Goal: Task Accomplishment & Management: Manage account settings

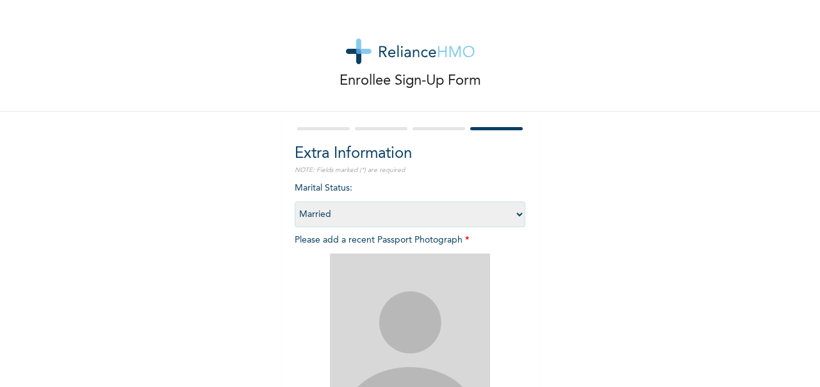
select select "2"
click at [431, 313] on img at bounding box center [410, 333] width 160 height 160
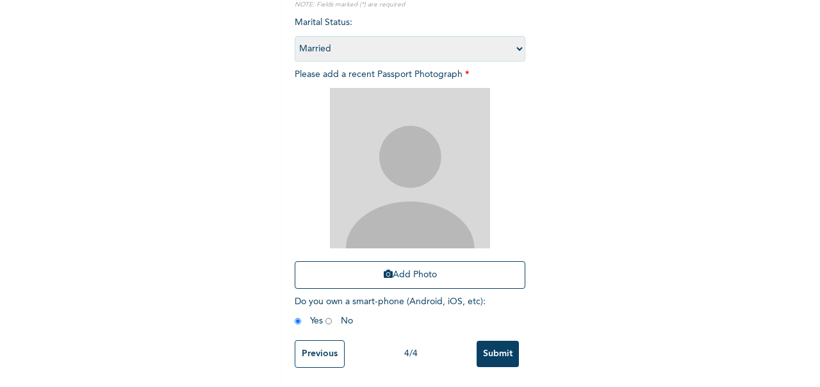
scroll to position [176, 0]
click at [413, 267] on button "Add Photo" at bounding box center [410, 275] width 231 height 28
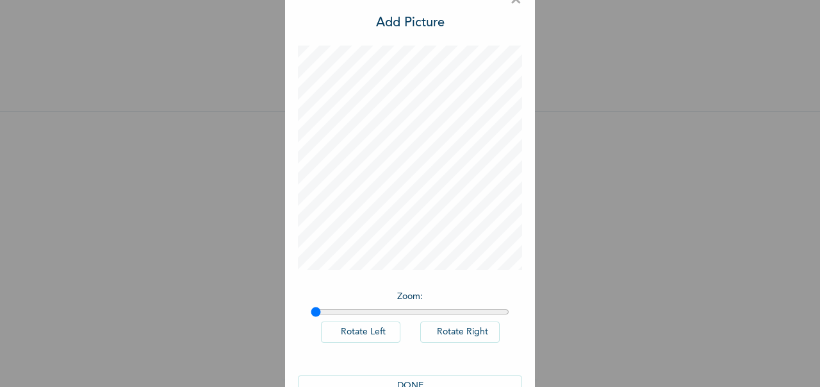
scroll to position [60, 0]
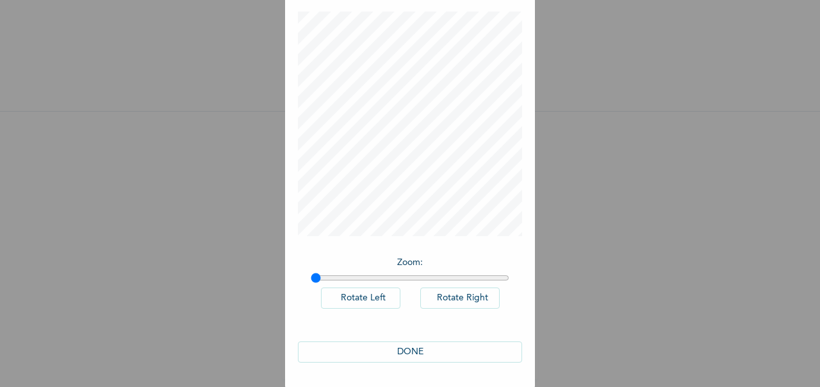
click at [410, 353] on button "DONE" at bounding box center [410, 351] width 224 height 21
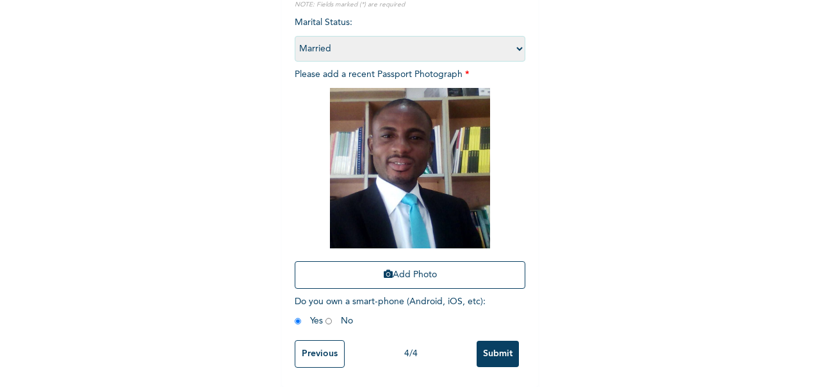
scroll to position [176, 0]
click at [501, 344] on input "Submit" at bounding box center [498, 353] width 42 height 26
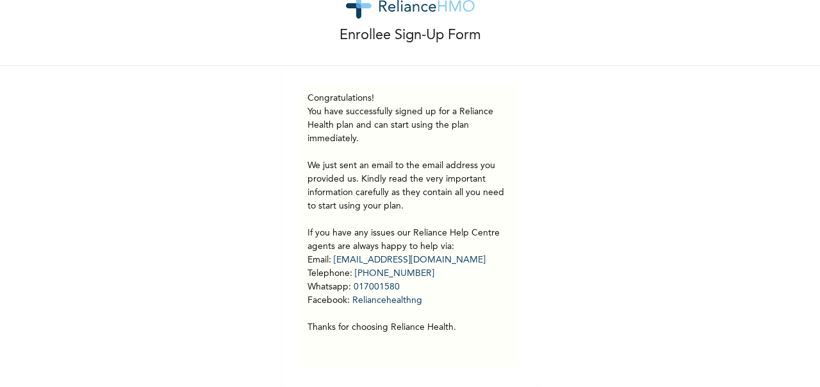
scroll to position [0, 0]
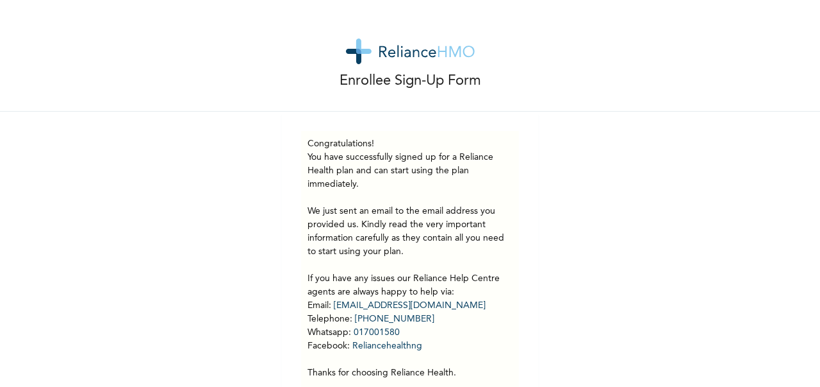
click at [417, 46] on img at bounding box center [410, 51] width 129 height 26
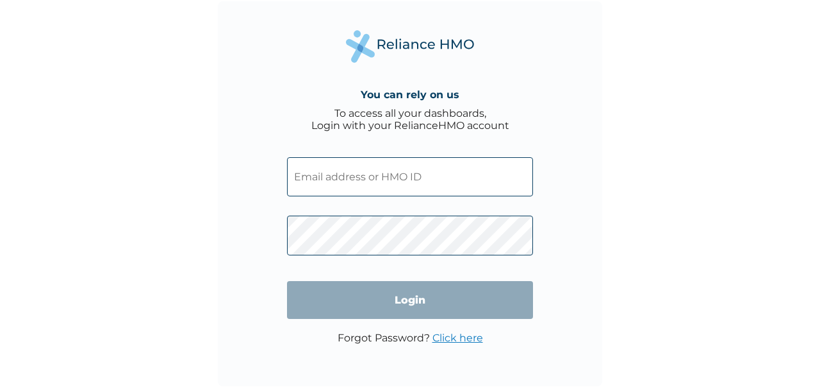
click at [323, 174] on input "text" at bounding box center [410, 176] width 246 height 39
paste input "IOD/10096/A"
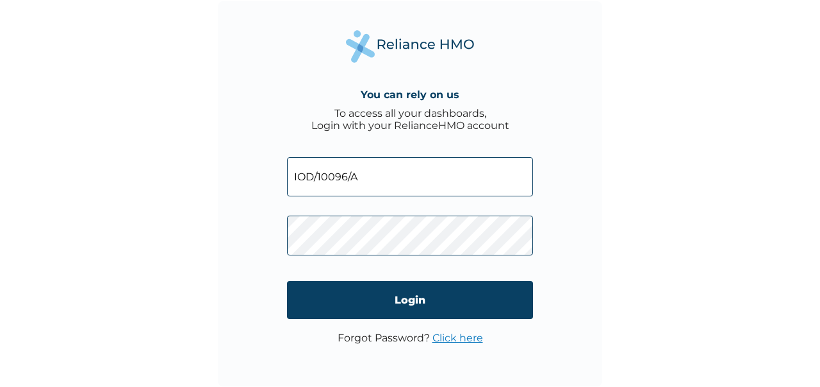
type input "IOD/10096/A"
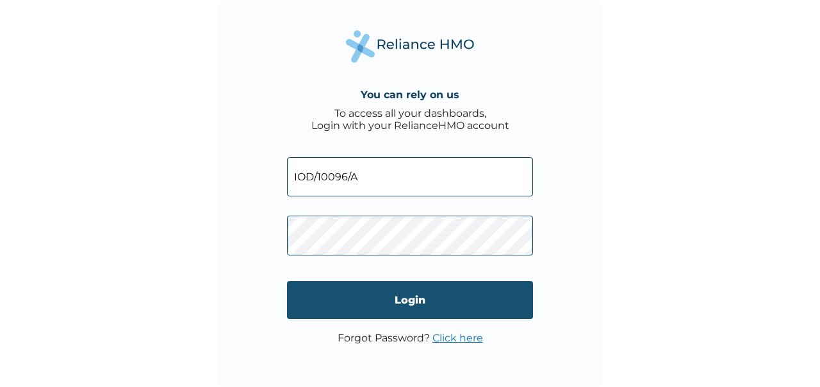
click at [388, 296] on input "Login" at bounding box center [410, 300] width 246 height 38
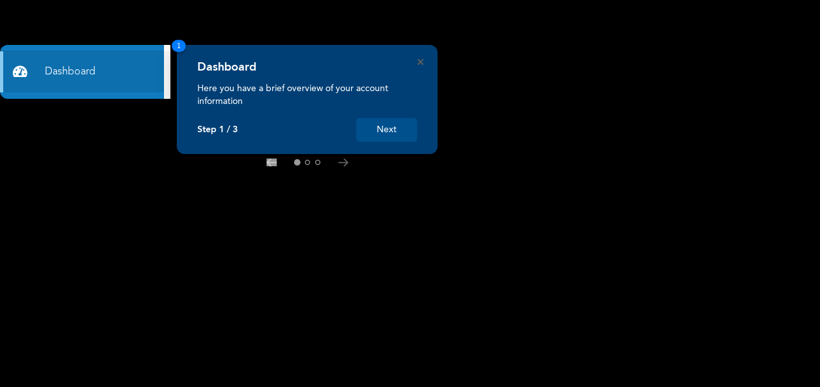
click at [390, 133] on button "Next" at bounding box center [386, 130] width 61 height 24
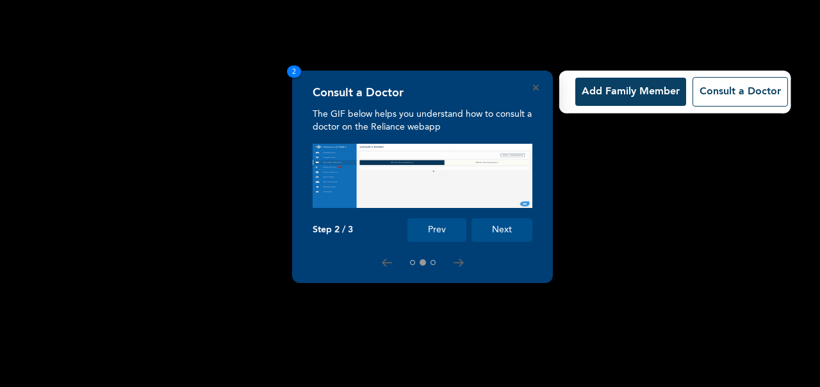
click at [508, 238] on button "Next" at bounding box center [502, 230] width 61 height 24
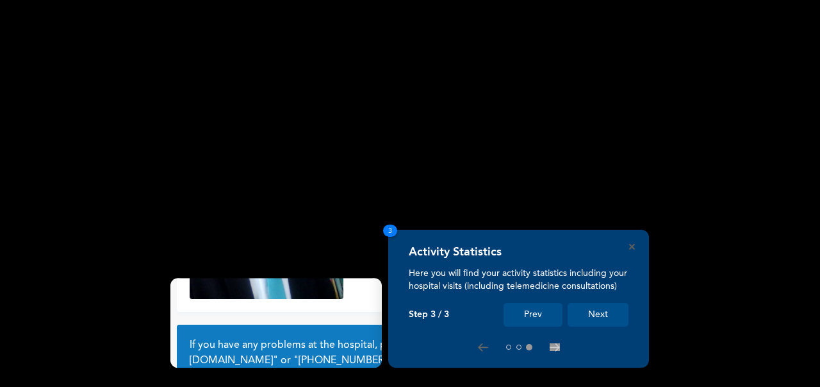
scroll to position [110, 0]
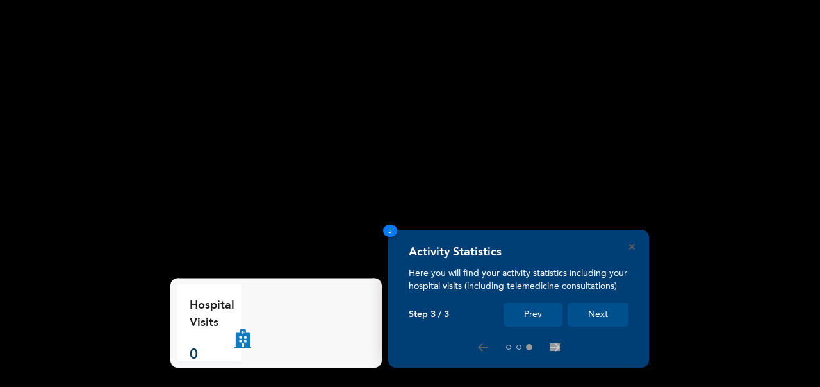
click at [599, 310] on button "Next" at bounding box center [598, 315] width 61 height 24
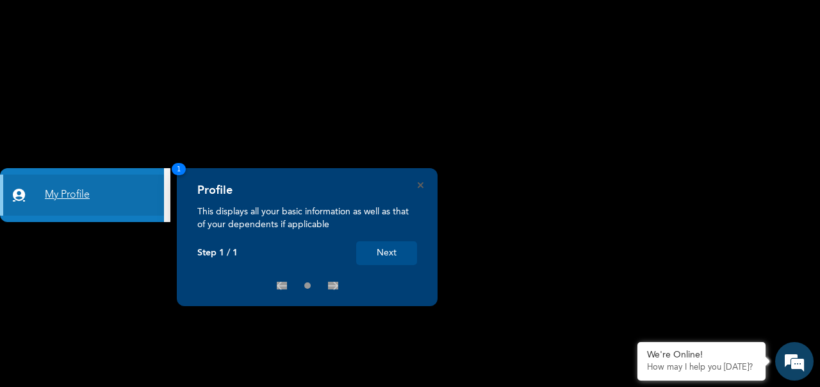
click at [86, 194] on link "My Profile" at bounding box center [82, 194] width 164 height 41
click at [396, 256] on button "Next" at bounding box center [386, 253] width 61 height 24
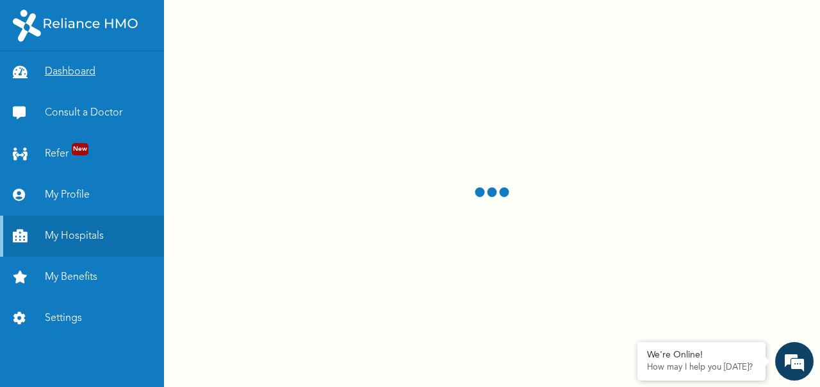
click at [62, 69] on link "Dashboard" at bounding box center [82, 71] width 164 height 41
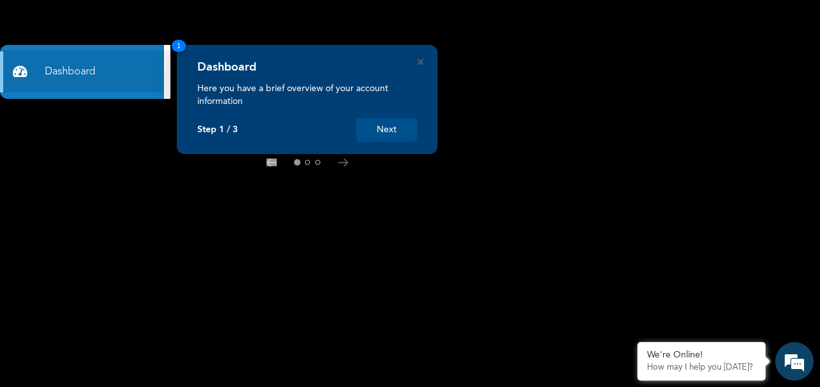
click at [385, 129] on button "Next" at bounding box center [386, 130] width 61 height 24
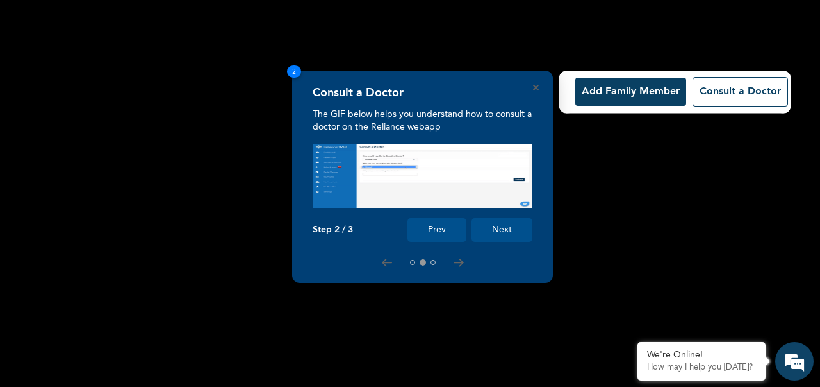
click at [499, 231] on button "Next" at bounding box center [502, 230] width 61 height 24
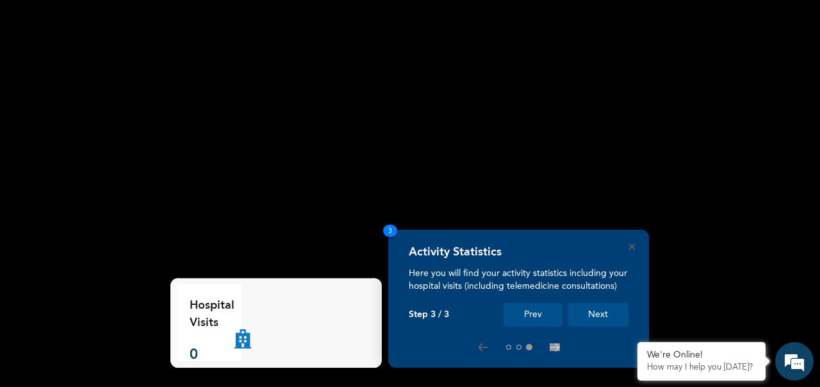
click at [609, 320] on button "Next" at bounding box center [598, 315] width 61 height 24
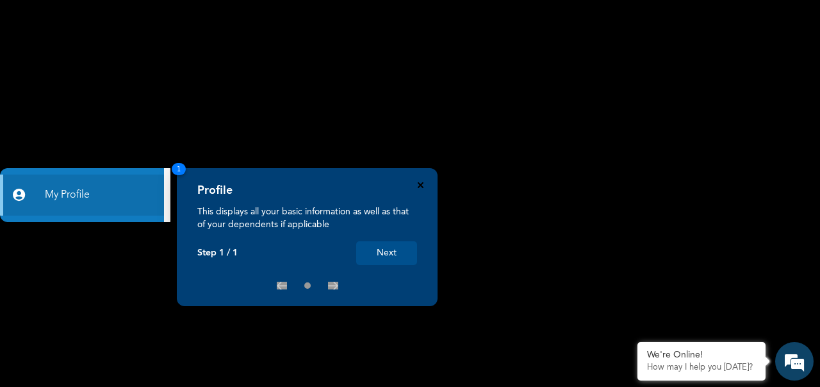
click at [419, 184] on icon "Close" at bounding box center [421, 185] width 6 height 6
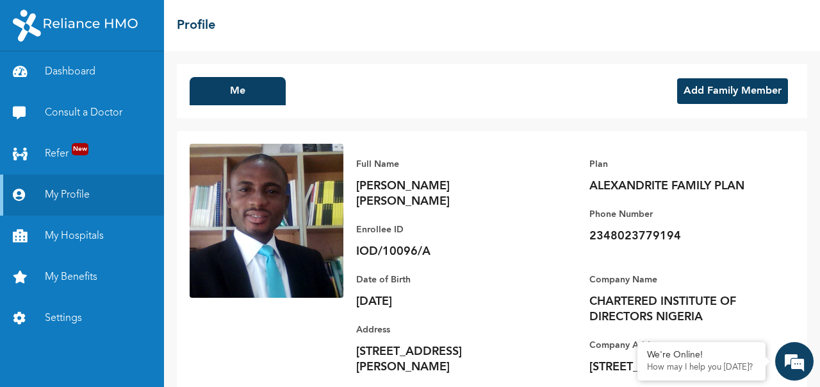
drag, startPoint x: 815, startPoint y: 162, endPoint x: 388, endPoint y: 94, distance: 431.7
click at [388, 94] on div "Me Add Family Member" at bounding box center [492, 91] width 631 height 54
click at [694, 92] on button "Add Family Member" at bounding box center [733, 91] width 111 height 26
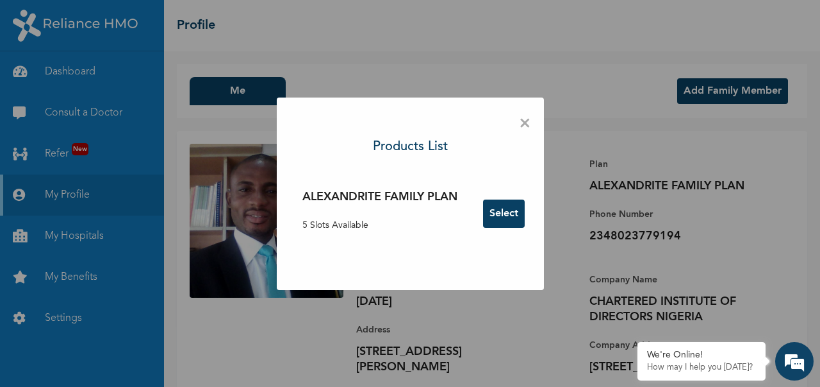
click at [526, 122] on span "×" at bounding box center [525, 123] width 12 height 27
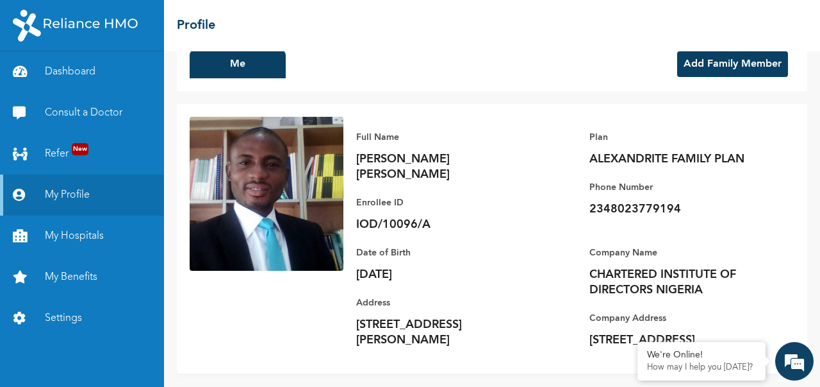
scroll to position [38, 0]
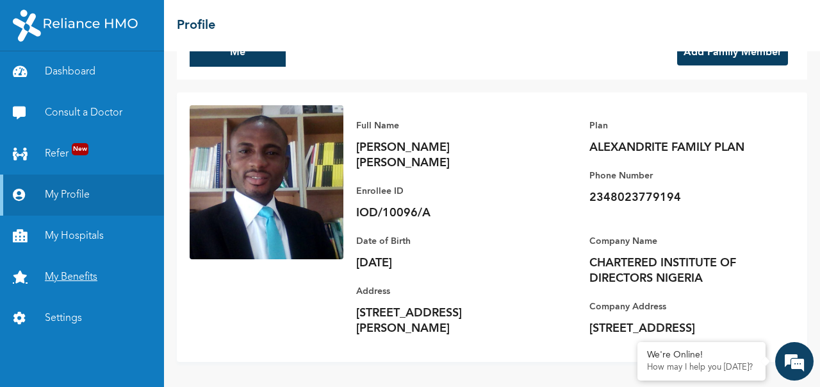
click at [67, 267] on link "My Benefits" at bounding box center [82, 276] width 164 height 41
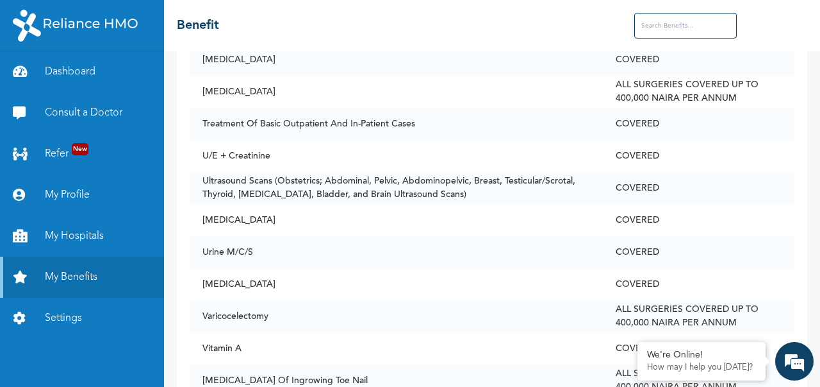
scroll to position [6027, 0]
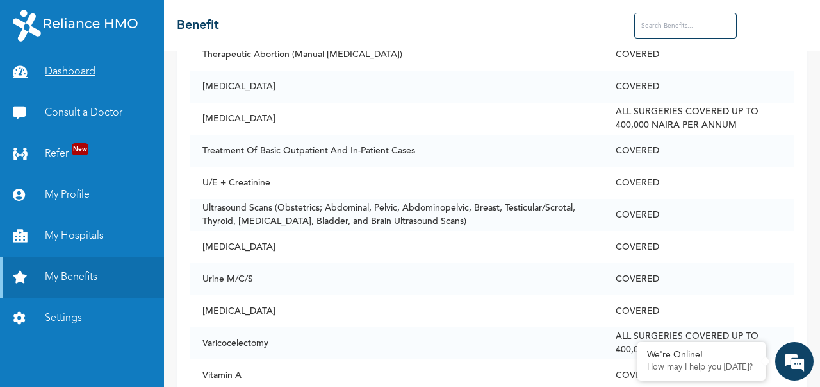
click at [63, 70] on link "Dashboard" at bounding box center [82, 71] width 164 height 41
